Goal: Transaction & Acquisition: Purchase product/service

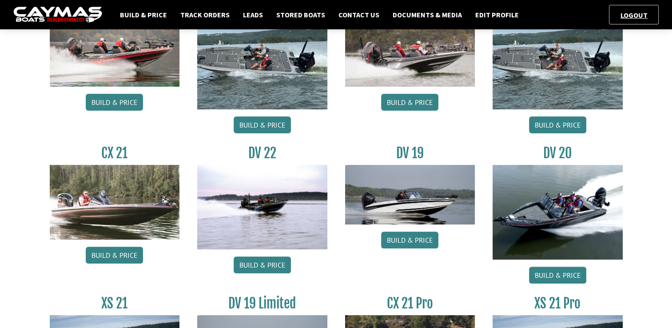
scroll to position [245, 0]
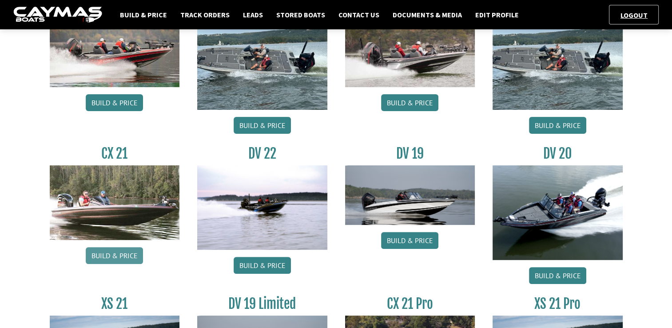
click at [116, 252] on link "Build & Price" at bounding box center [114, 255] width 57 height 17
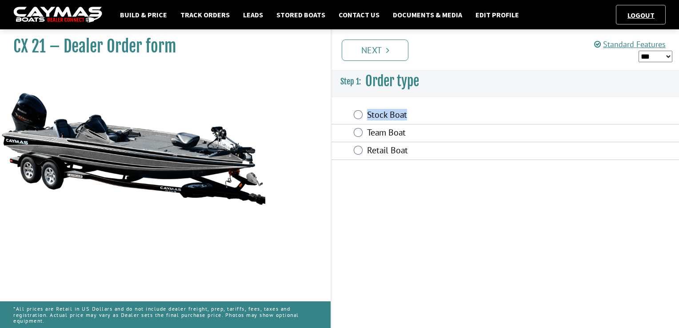
click at [361, 117] on fieldset "Order type is required. Stock Boat Team Boat Retail Boat" at bounding box center [506, 133] width 348 height 71
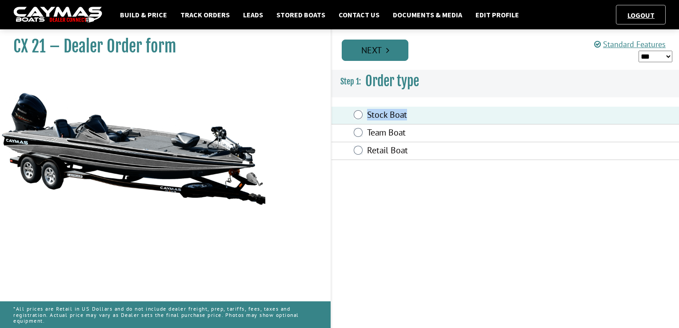
click at [382, 51] on link "Next" at bounding box center [375, 50] width 67 height 21
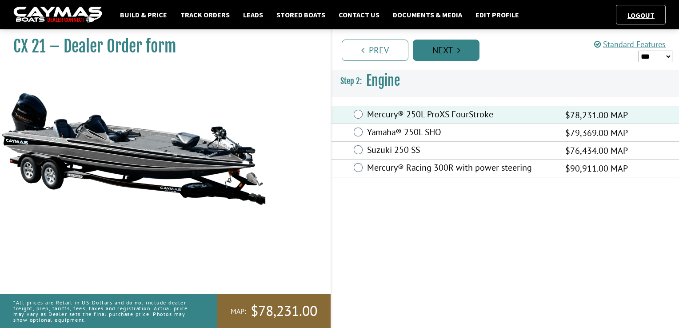
click at [436, 51] on link "Next" at bounding box center [446, 50] width 67 height 21
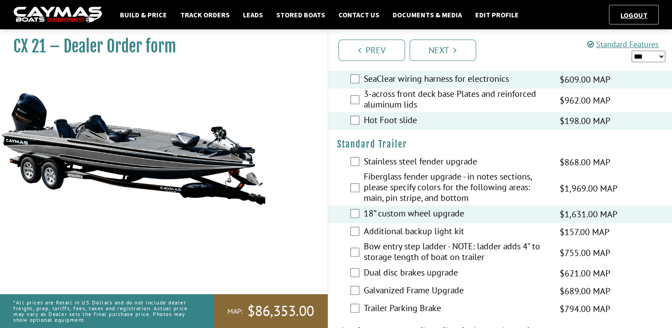
scroll to position [1324, 0]
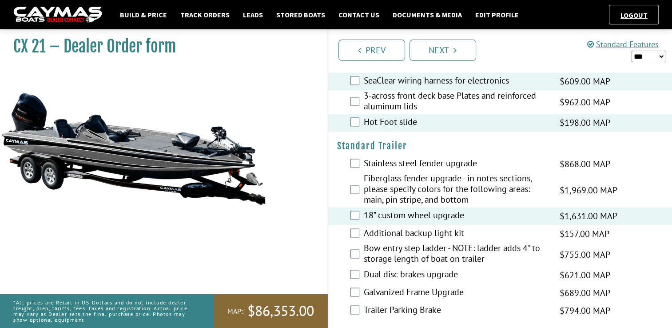
click at [360, 225] on div "Additional backup light kit $157.00 MAP $186.00 MSRP $134.00 $157.00" at bounding box center [500, 234] width 344 height 18
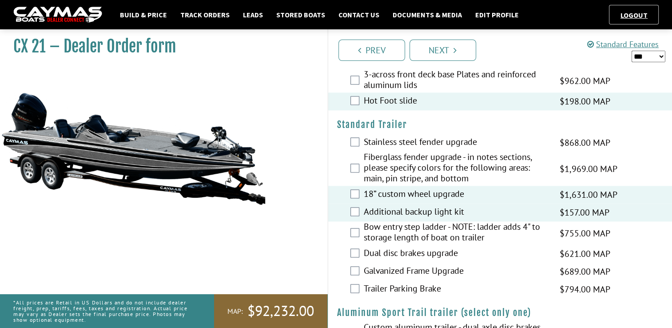
scroll to position [1357, 0]
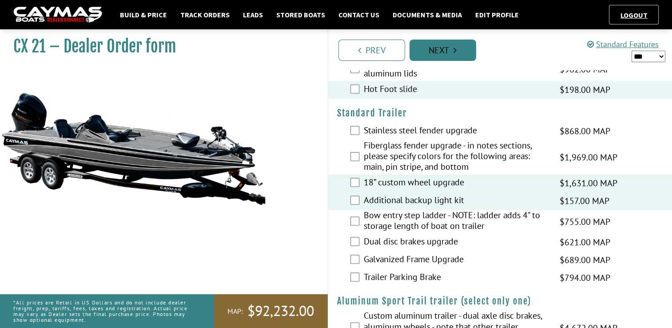
click at [451, 49] on link "Next" at bounding box center [443, 50] width 67 height 21
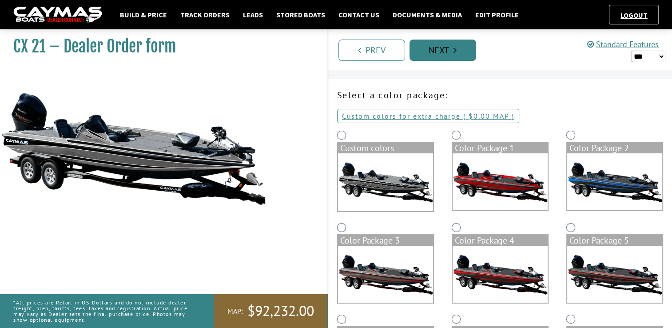
scroll to position [0, 0]
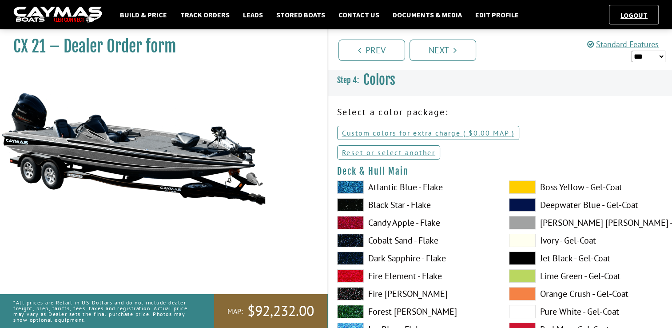
click at [351, 204] on span at bounding box center [350, 204] width 27 height 13
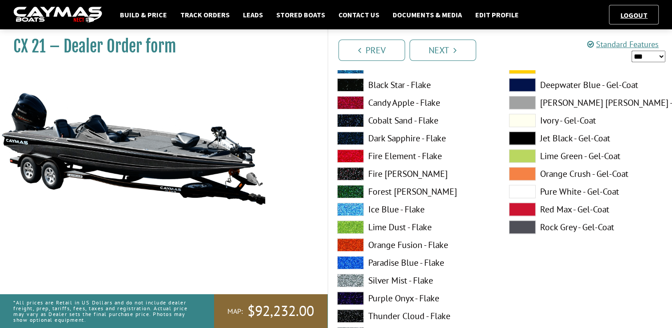
scroll to position [500, 0]
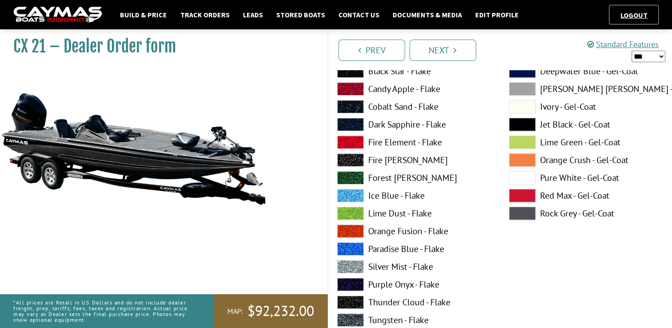
click at [528, 213] on span at bounding box center [522, 213] width 27 height 13
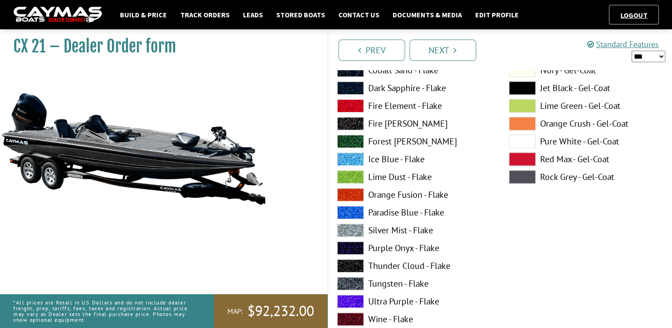
scroll to position [908, 0]
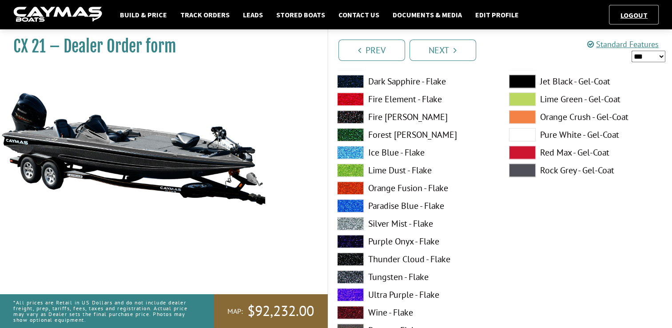
click at [352, 225] on span at bounding box center [350, 223] width 27 height 13
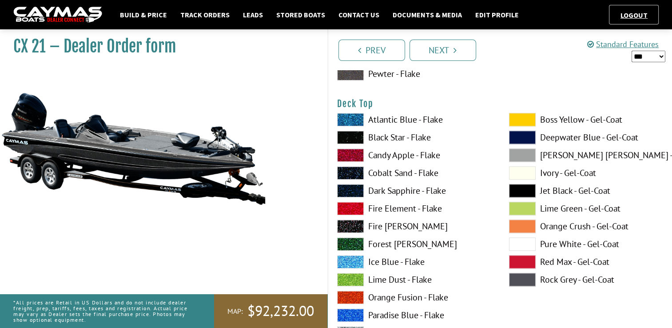
scroll to position [1179, 0]
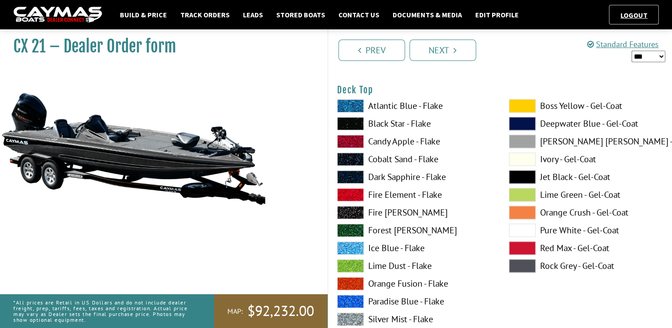
click at [354, 122] on span at bounding box center [350, 123] width 27 height 13
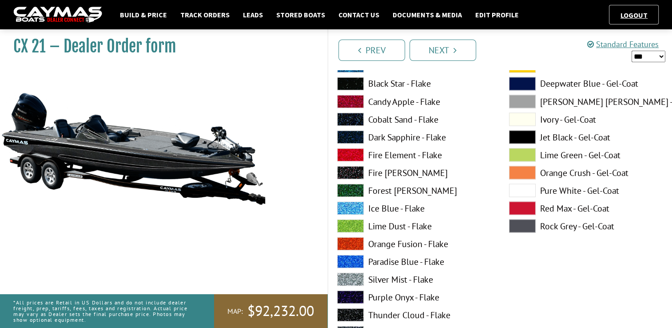
scroll to position [1624, 0]
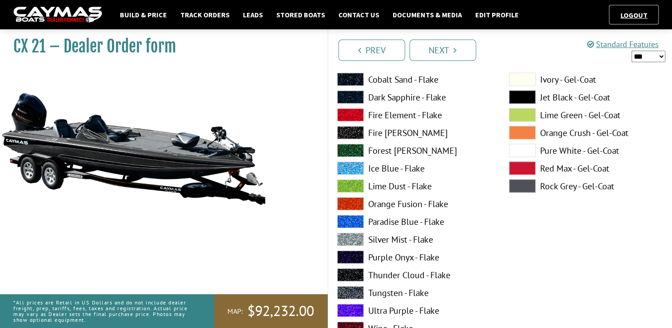
click at [345, 237] on span at bounding box center [350, 238] width 27 height 13
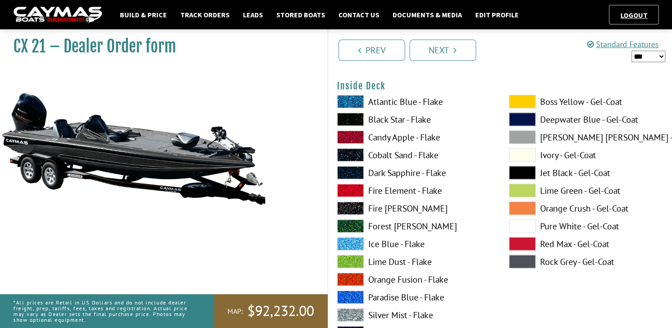
scroll to position [1921, 0]
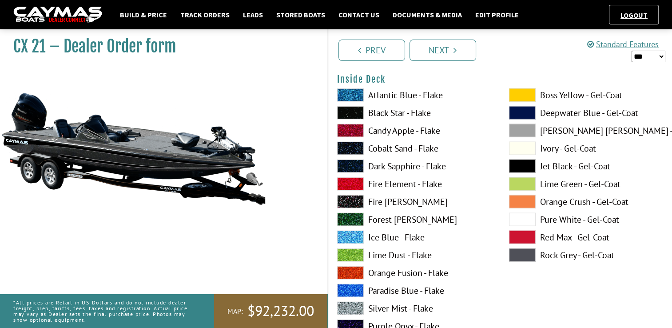
click at [350, 114] on span at bounding box center [350, 112] width 27 height 13
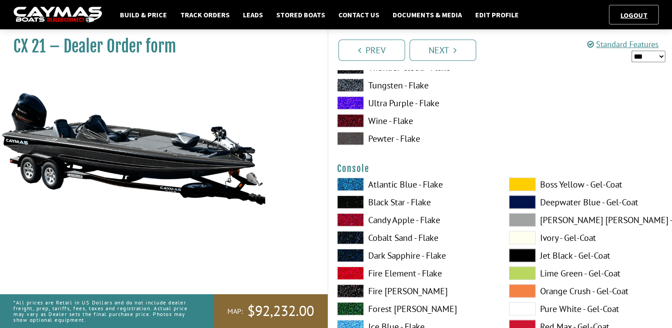
scroll to position [2230, 0]
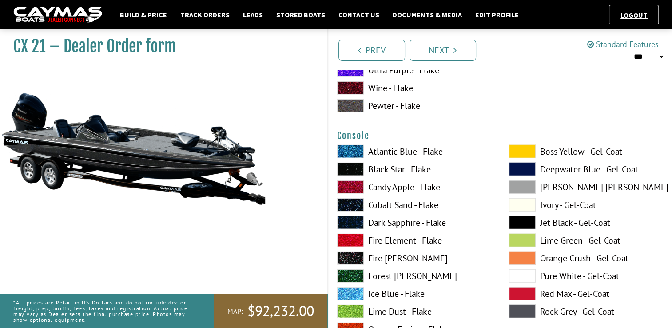
click at [352, 171] on span at bounding box center [350, 169] width 27 height 13
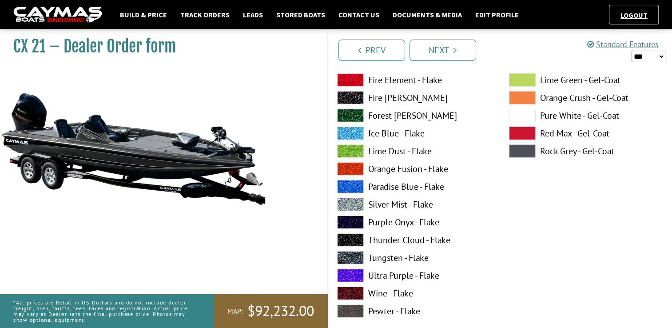
scroll to position [2770, 0]
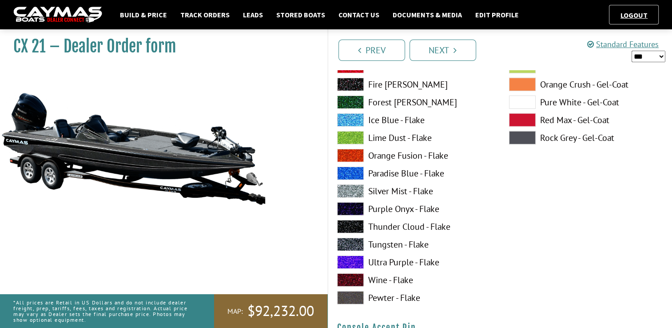
click at [528, 139] on span at bounding box center [522, 137] width 27 height 13
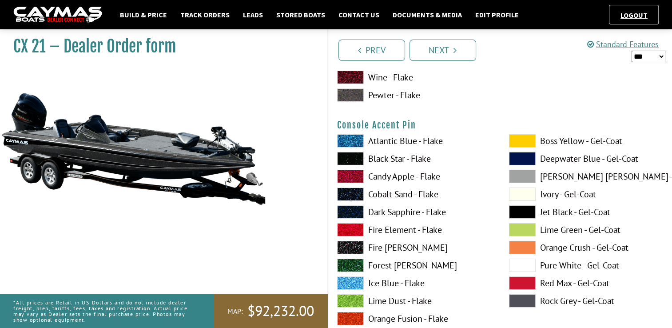
scroll to position [3006, 0]
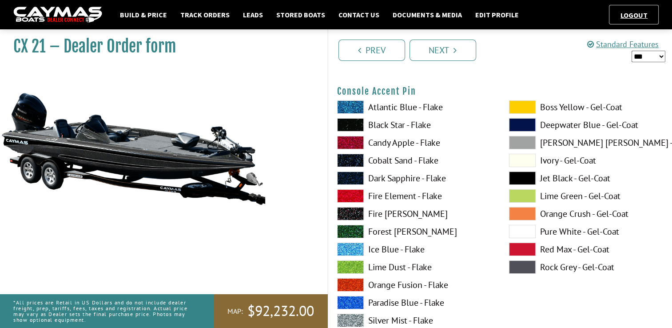
click at [357, 314] on span at bounding box center [350, 320] width 27 height 13
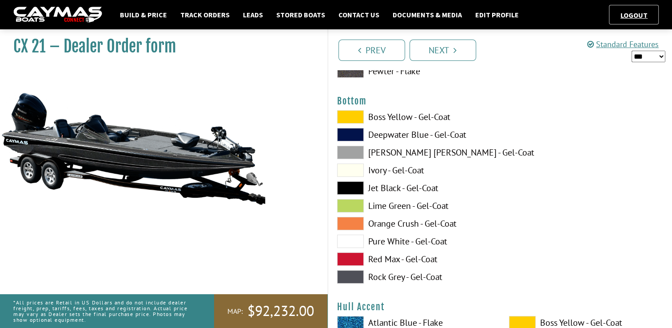
scroll to position [3369, 0]
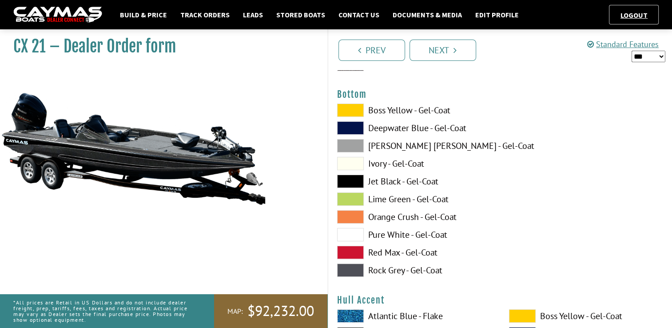
click at [353, 179] on span at bounding box center [350, 181] width 27 height 13
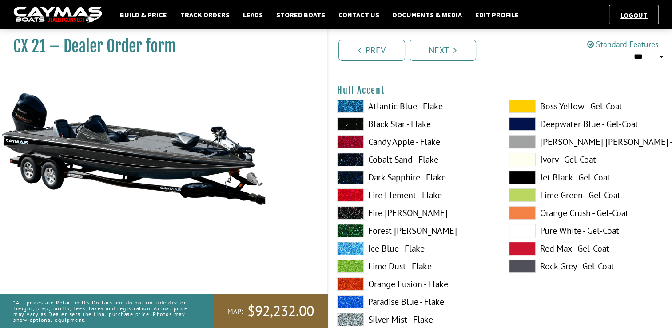
scroll to position [3602, 0]
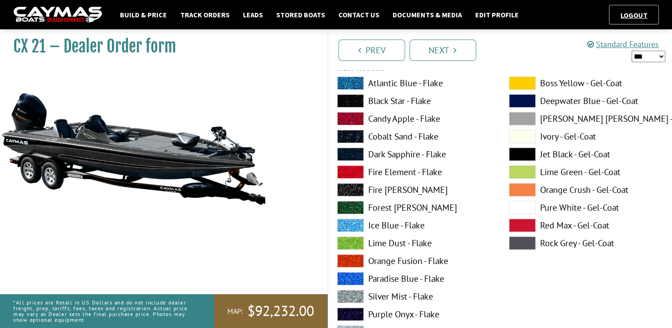
click at [516, 244] on span at bounding box center [522, 242] width 27 height 13
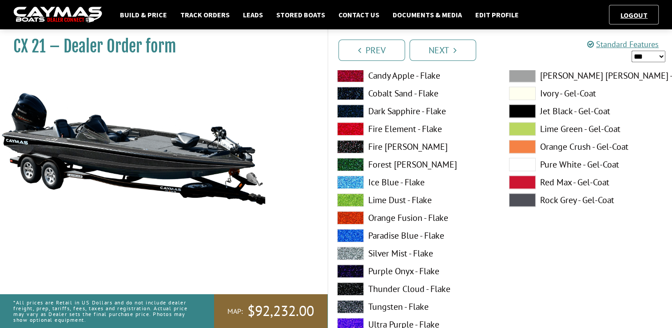
scroll to position [4048, 0]
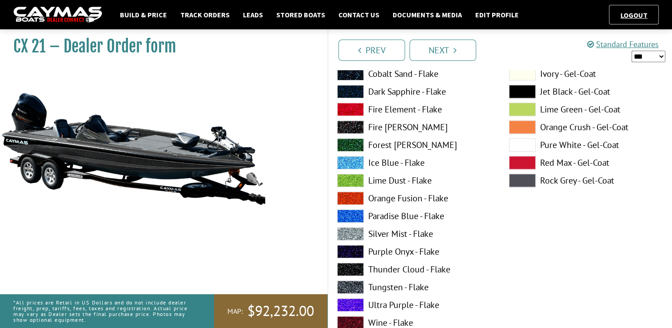
click at [359, 227] on span at bounding box center [350, 233] width 27 height 13
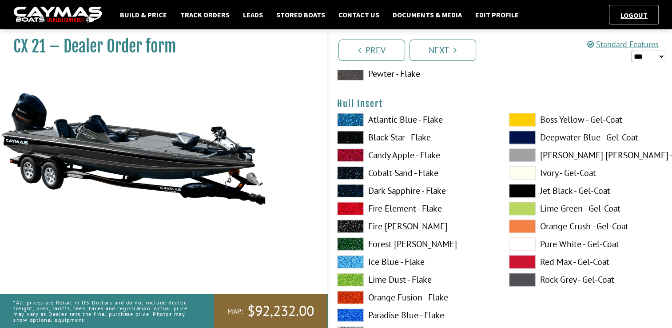
scroll to position [4328, 0]
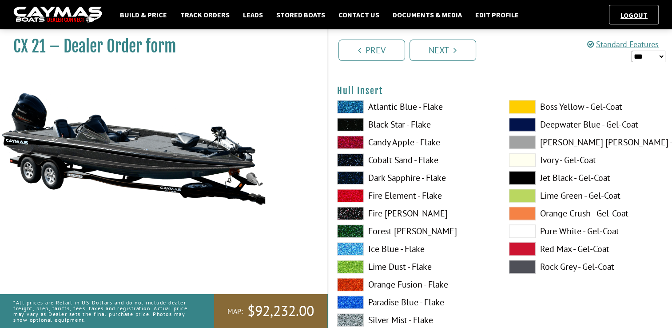
click at [530, 265] on span at bounding box center [522, 266] width 27 height 13
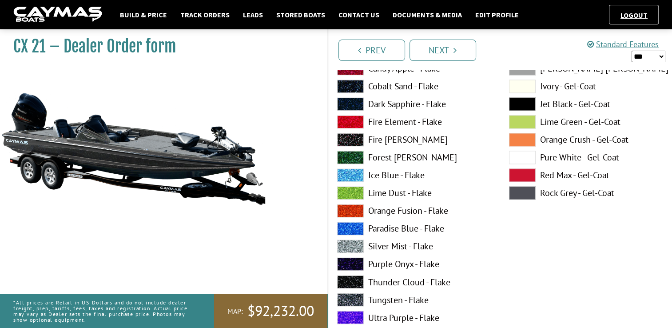
scroll to position [4781, 0]
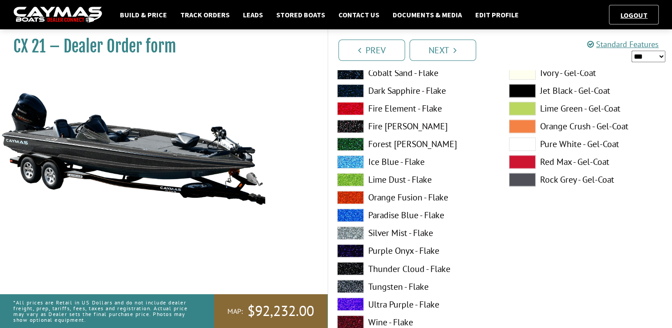
click at [354, 226] on span at bounding box center [350, 232] width 27 height 13
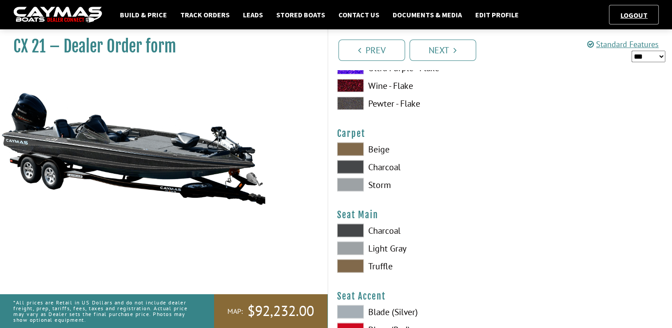
scroll to position [5037, 0]
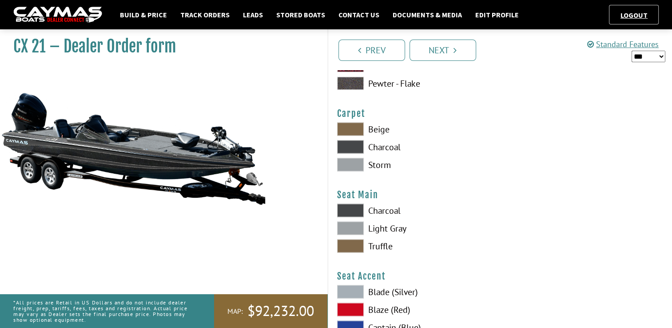
click at [357, 144] on span at bounding box center [350, 146] width 27 height 13
click at [357, 207] on span at bounding box center [350, 210] width 27 height 13
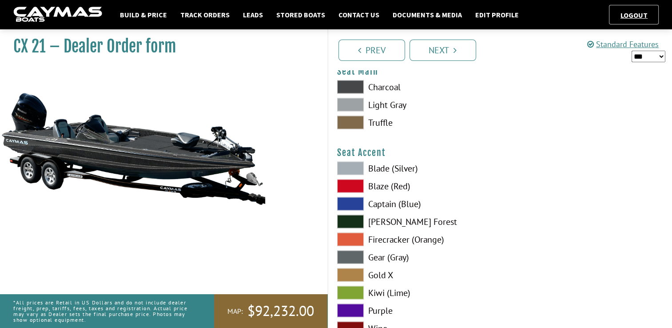
scroll to position [5200, 0]
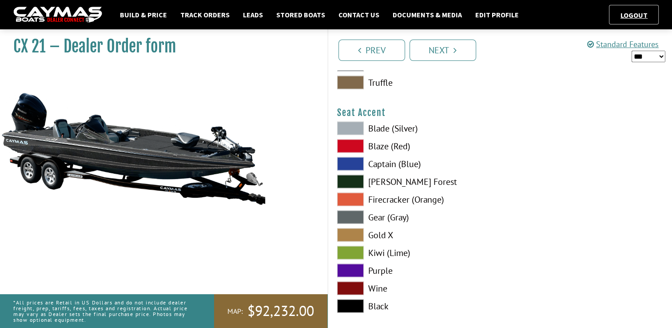
click at [352, 308] on span at bounding box center [350, 306] width 27 height 13
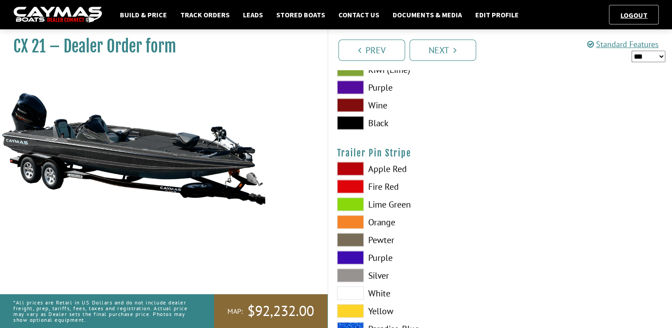
scroll to position [5397, 0]
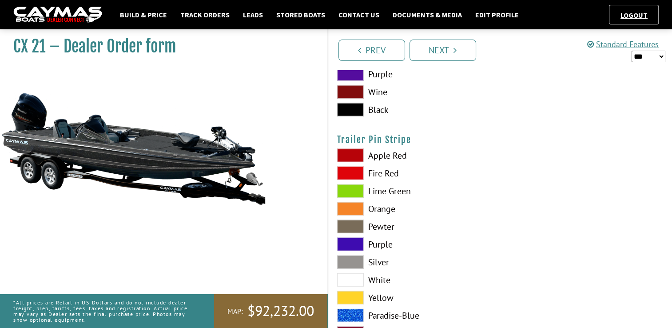
click at [344, 260] on span at bounding box center [350, 262] width 27 height 13
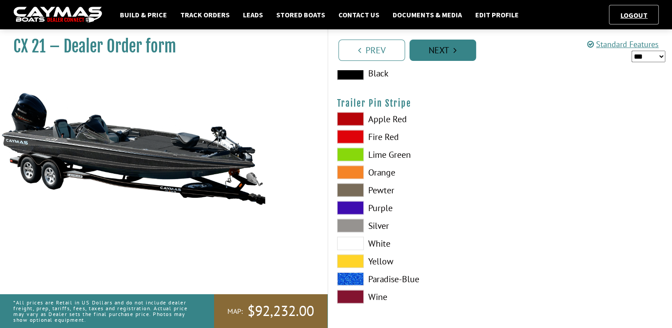
click at [460, 56] on link "Next" at bounding box center [443, 50] width 67 height 21
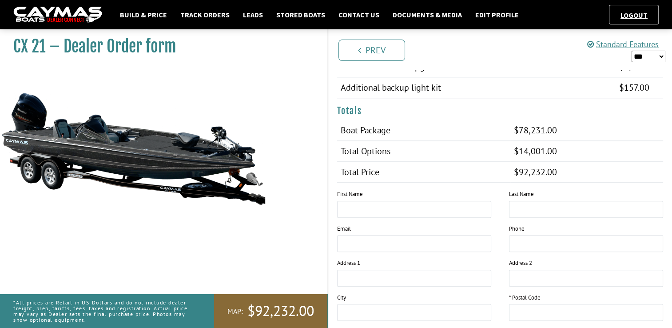
scroll to position [908, 0]
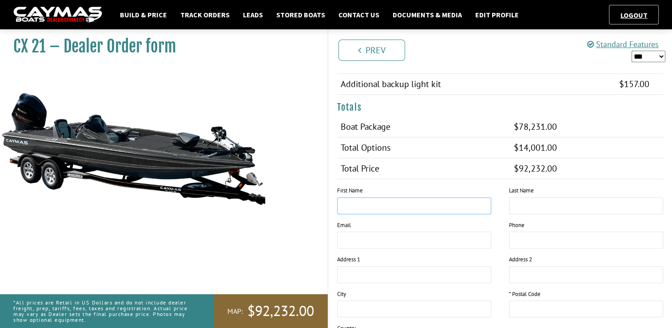
click at [451, 200] on input "text" at bounding box center [414, 205] width 154 height 17
type input "******"
click at [529, 201] on input "text" at bounding box center [586, 205] width 154 height 17
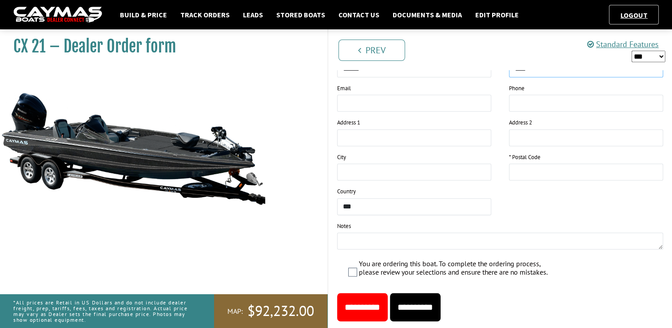
scroll to position [1074, 0]
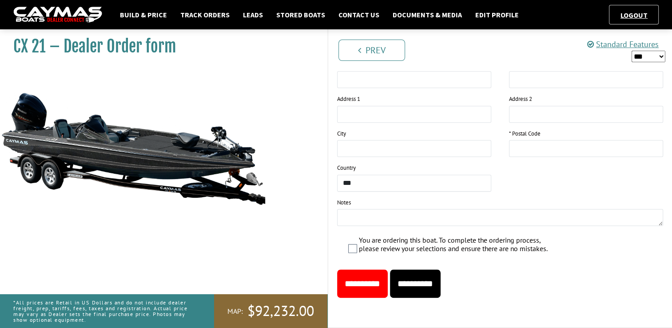
type input "****"
click at [435, 279] on input "**********" at bounding box center [415, 283] width 51 height 28
type input "*****"
click at [434, 274] on input "**********" at bounding box center [415, 283] width 51 height 28
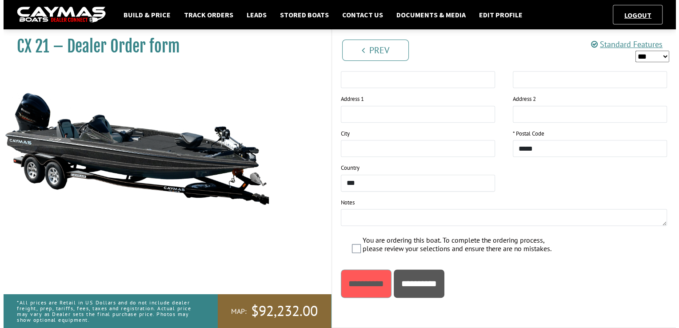
scroll to position [0, 0]
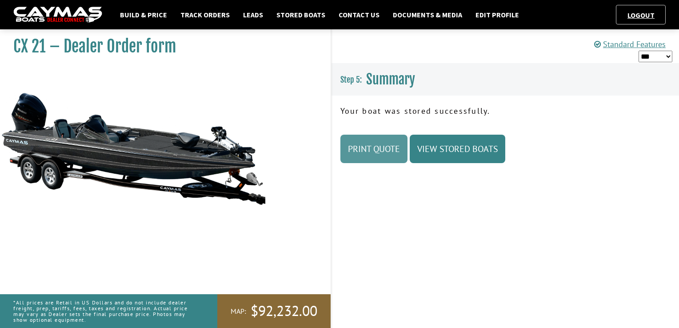
click at [388, 154] on link "Print Quote" at bounding box center [373, 149] width 67 height 28
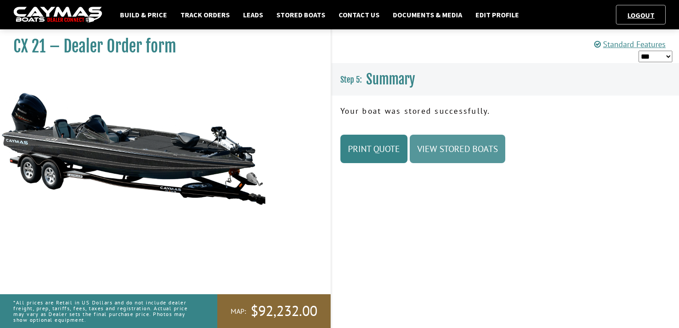
click at [432, 149] on link "View Stored Boats" at bounding box center [458, 149] width 96 height 28
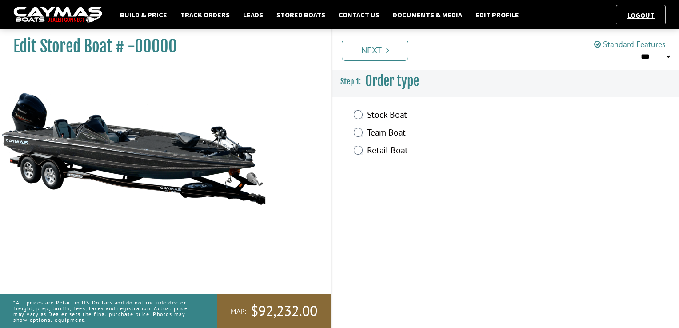
click at [363, 149] on div "Retail Boat" at bounding box center [506, 151] width 348 height 18
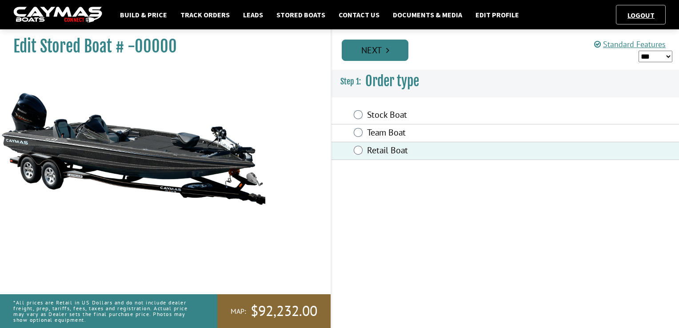
click at [391, 54] on link "Next" at bounding box center [375, 50] width 67 height 21
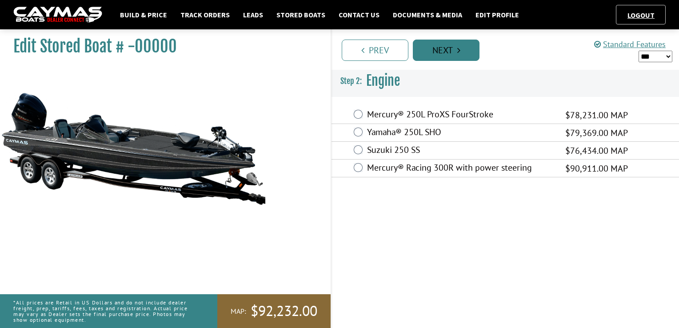
click at [425, 45] on link "Next" at bounding box center [446, 50] width 67 height 21
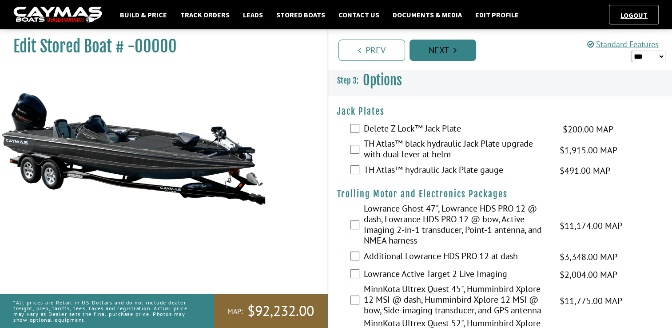
click at [425, 45] on link "Next" at bounding box center [443, 50] width 67 height 21
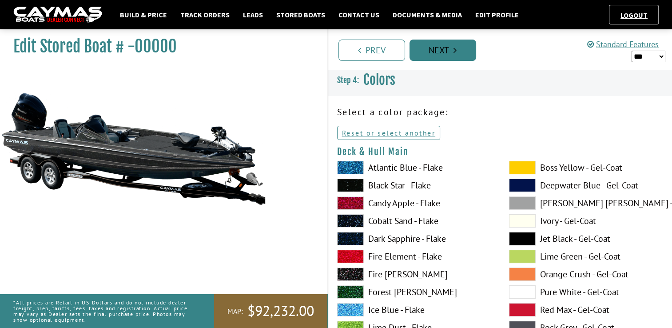
click at [425, 45] on link "Next" at bounding box center [443, 50] width 67 height 21
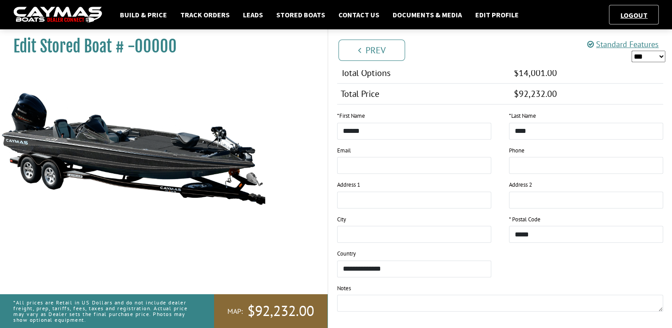
scroll to position [951, 0]
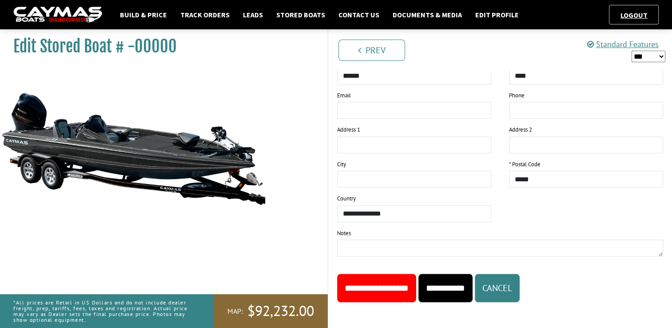
click at [473, 285] on input "**********" at bounding box center [446, 288] width 54 height 28
